Goal: Find specific page/section: Find specific page/section

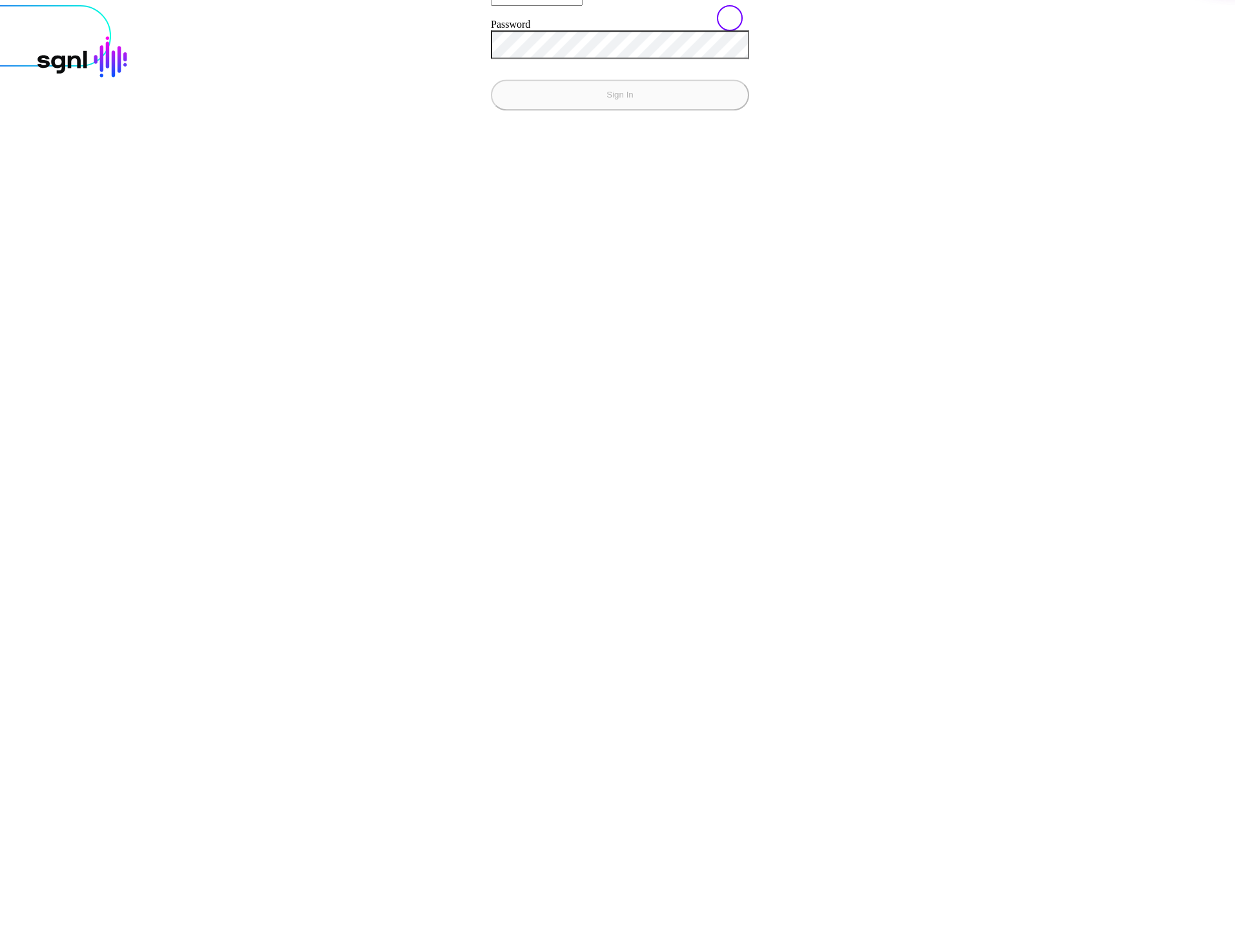
click at [460, 5] on div "Sign in to prashant-gsz-test2 Change client Email Password Sign In © [URL], Inc…" at bounding box center [620, 5] width 1230 height 0
click at [606, 136] on div "Sign in to prashant-gsz-test2 Change client Email Password Sign In" at bounding box center [620, 5] width 1256 height 262
click at [5, 5] on com-1password-button at bounding box center [5, 5] width 0 height 0
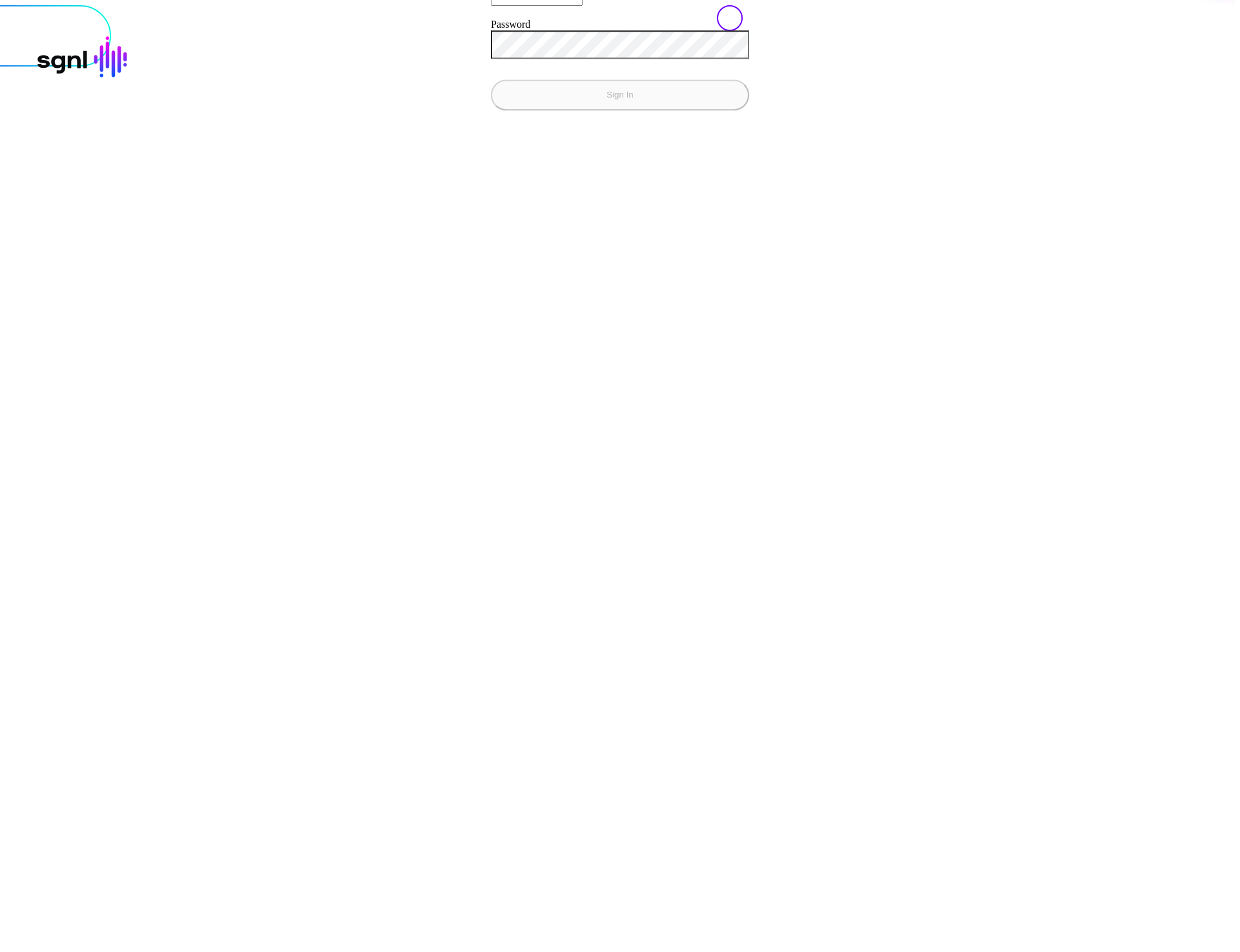
click at [764, 5] on div at bounding box center [620, 5] width 1230 height 0
paste input "**********"
type input "**********"
click at [491, 111] on button "Sign In" at bounding box center [620, 95] width 258 height 31
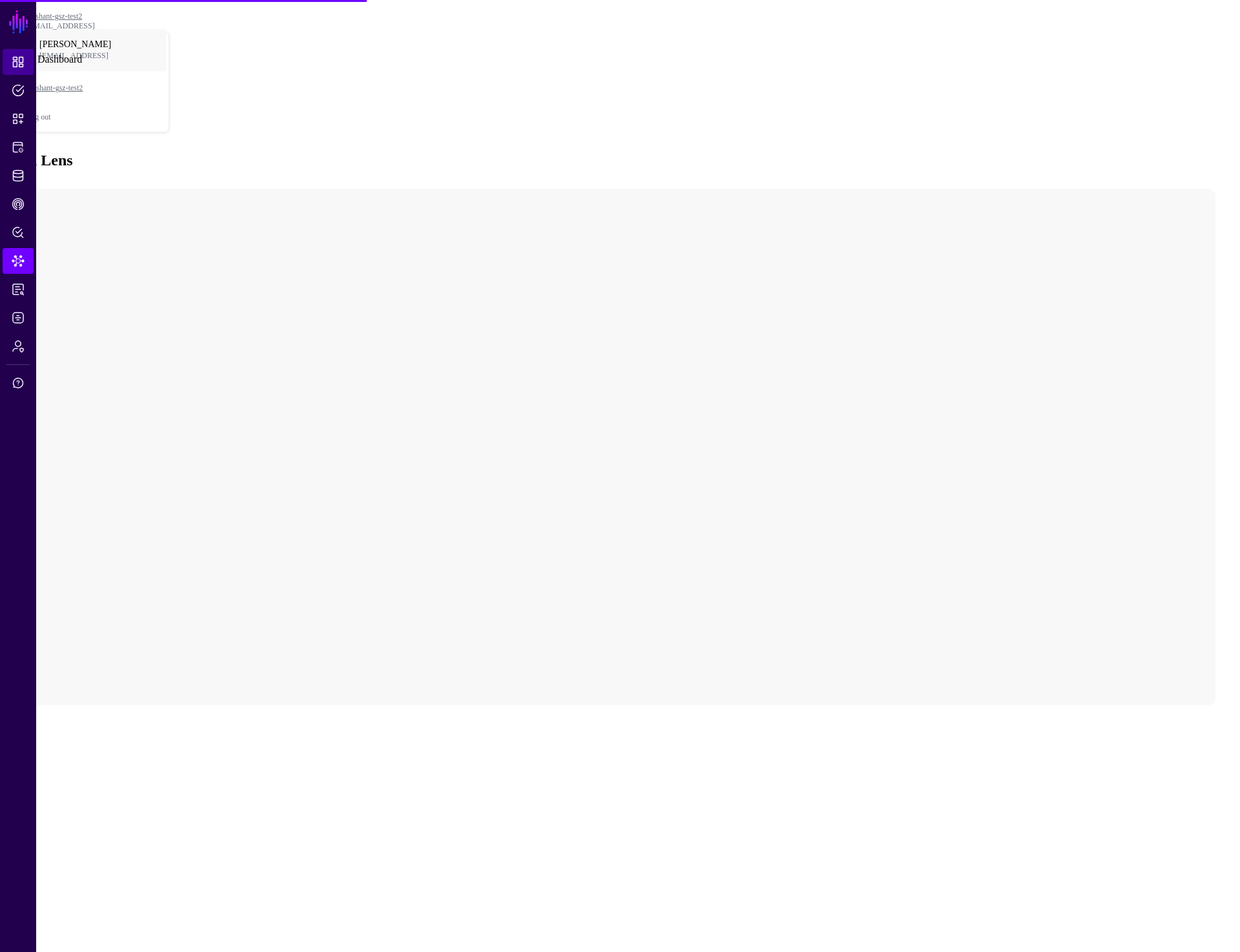
click at [18, 59] on span "Dashboard" at bounding box center [18, 62] width 13 height 13
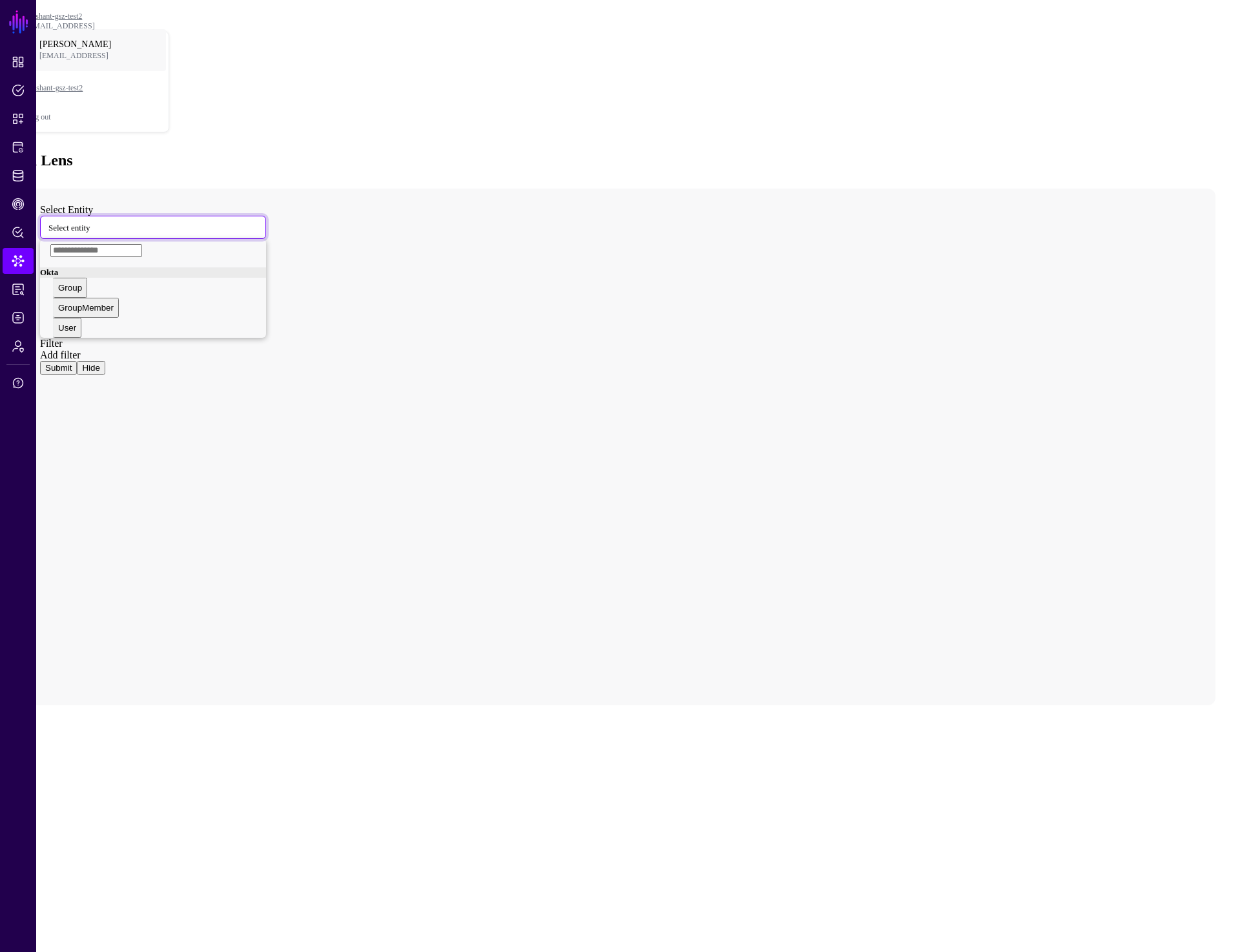
click at [98, 221] on span at bounding box center [98, 227] width 0 height 11
click at [69, 316] on div "User" at bounding box center [60, 321] width 18 height 10
click at [77, 361] on button "Submit" at bounding box center [59, 368] width 37 height 14
